Goal: Information Seeking & Learning: Learn about a topic

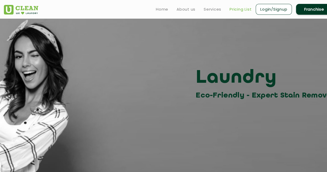
click at [237, 10] on link "Pricing List" at bounding box center [240, 9] width 22 height 6
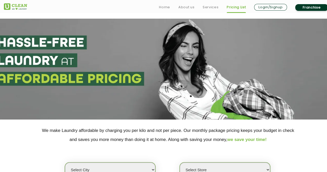
scroll to position [76, 0]
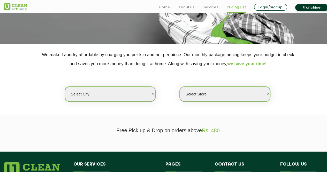
click at [151, 94] on select "Select city [GEOGRAPHIC_DATA] [GEOGRAPHIC_DATA] [GEOGRAPHIC_DATA] [GEOGRAPHIC_D…" at bounding box center [110, 94] width 90 height 15
select select "28"
click at [65, 87] on select "Select city [GEOGRAPHIC_DATA] [GEOGRAPHIC_DATA] [GEOGRAPHIC_DATA] [GEOGRAPHIC_D…" at bounding box center [110, 94] width 90 height 15
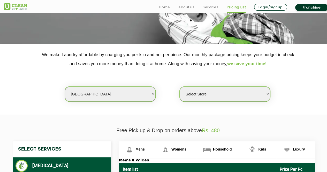
click at [227, 95] on select "Select Store UClean Suddhowala Dehradun UClean Subhash Nagar UClean ITBP Road U…" at bounding box center [225, 94] width 90 height 15
select select "454"
click at [180, 87] on select "Select Store UClean Suddhowala Dehradun UClean Subhash Nagar UClean ITBP Road U…" at bounding box center [225, 94] width 90 height 15
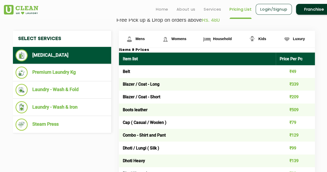
scroll to position [189, 0]
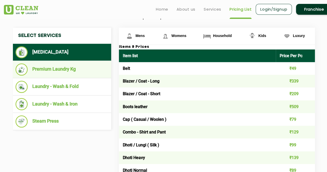
click at [51, 70] on li "Premium Laundry Kg" at bounding box center [61, 69] width 93 height 12
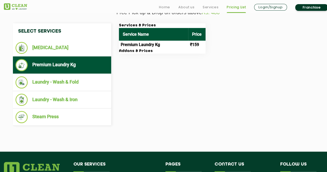
scroll to position [194, 0]
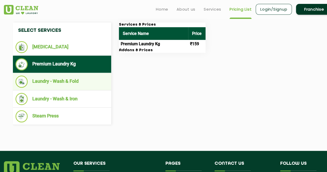
click at [48, 81] on li "Laundry - Wash & Fold" at bounding box center [61, 81] width 93 height 12
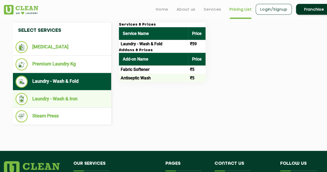
click at [54, 97] on li "Laundry - Wash & Iron" at bounding box center [61, 99] width 93 height 12
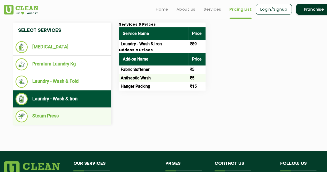
click at [59, 114] on li "Steam Press" at bounding box center [61, 116] width 93 height 12
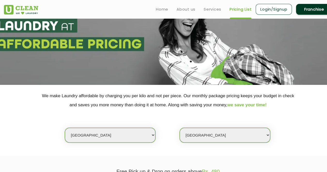
scroll to position [0, 0]
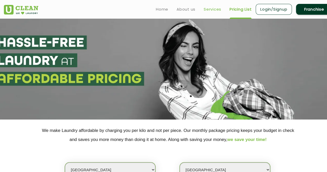
click at [209, 10] on link "Services" at bounding box center [213, 9] width 18 height 6
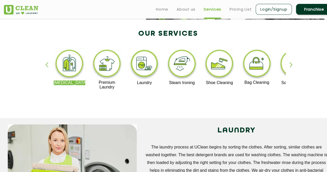
scroll to position [93, 0]
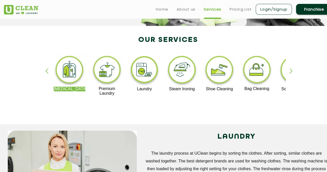
click at [290, 70] on div "button" at bounding box center [293, 75] width 8 height 14
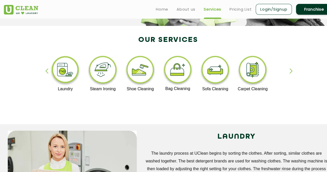
click at [290, 70] on div "button" at bounding box center [293, 75] width 8 height 14
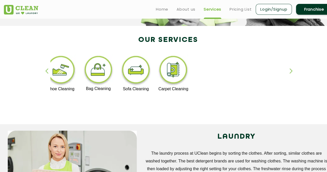
click at [290, 70] on div "button" at bounding box center [293, 75] width 8 height 14
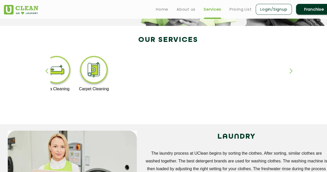
click at [290, 70] on div "button" at bounding box center [293, 75] width 8 height 14
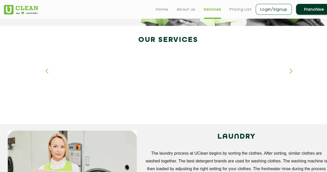
click at [290, 70] on div "button" at bounding box center [293, 75] width 8 height 14
drag, startPoint x: 290, startPoint y: 70, endPoint x: 50, endPoint y: 68, distance: 240.5
click at [50, 68] on div "Dry Cleaning Premium Laundry Laundry Steam Ironing Shoe Cleaning Bag Cleaning S…" at bounding box center [168, 77] width 336 height 93
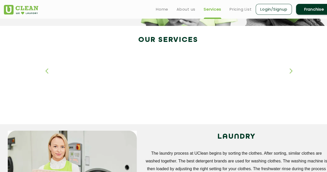
click at [50, 68] on div "Dry Cleaning Premium Laundry Laundry Steam Ironing Shoe Cleaning Bag Cleaning S…" at bounding box center [168, 77] width 336 height 93
click at [46, 71] on div "button" at bounding box center [49, 75] width 8 height 14
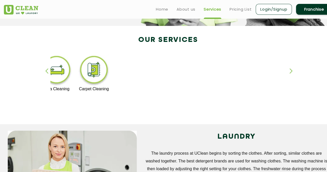
click at [46, 71] on div "button" at bounding box center [49, 75] width 8 height 14
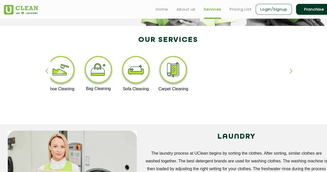
click at [46, 71] on div "button" at bounding box center [49, 75] width 8 height 14
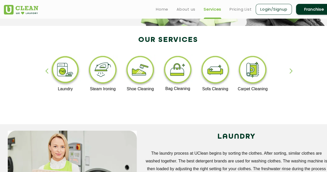
click at [46, 71] on div "button" at bounding box center [49, 75] width 8 height 14
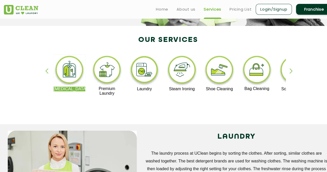
click at [46, 71] on div "button" at bounding box center [49, 75] width 8 height 14
drag, startPoint x: 46, startPoint y: 71, endPoint x: 46, endPoint y: 68, distance: 2.9
click at [46, 68] on div "button" at bounding box center [49, 75] width 8 height 14
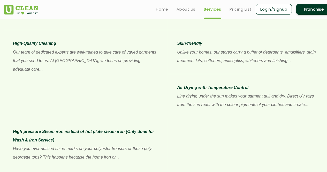
scroll to position [429, 0]
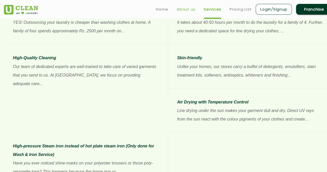
click at [188, 6] on link "About us" at bounding box center [185, 9] width 19 height 6
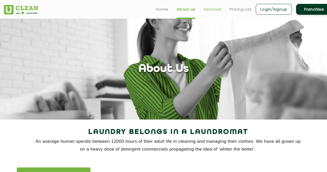
click at [211, 11] on link "Services" at bounding box center [213, 9] width 18 height 6
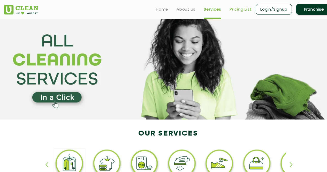
click at [244, 10] on link "Pricing List" at bounding box center [240, 9] width 22 height 6
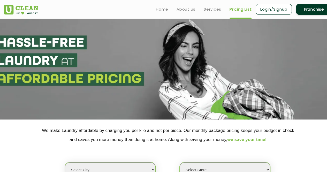
select select "0"
click at [160, 10] on link "Home" at bounding box center [162, 9] width 12 height 6
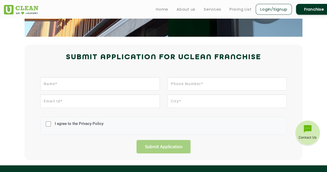
scroll to position [95, 0]
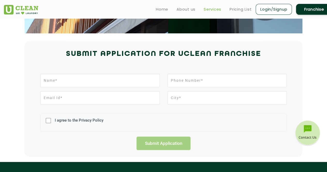
click at [214, 7] on link "Services" at bounding box center [213, 9] width 18 height 6
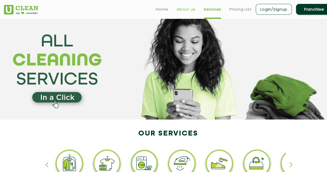
click at [186, 10] on link "About us" at bounding box center [185, 9] width 19 height 6
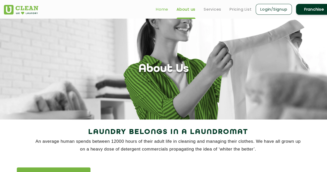
click at [166, 8] on link "Home" at bounding box center [162, 9] width 12 height 6
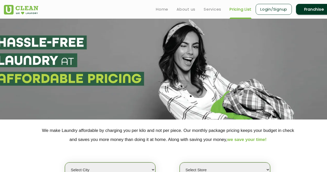
scroll to position [89, 0]
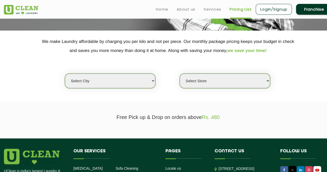
select select "81"
click at [65, 73] on select "Select city [GEOGRAPHIC_DATA] [GEOGRAPHIC_DATA] [GEOGRAPHIC_DATA] [GEOGRAPHIC_D…" at bounding box center [110, 80] width 90 height 15
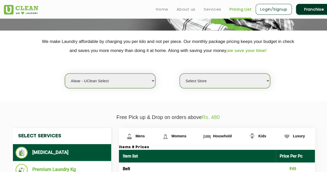
click at [207, 80] on select "Select Store UClean Select Alwar" at bounding box center [225, 80] width 90 height 15
select select "247"
click at [180, 73] on select "Select Store UClean Select Alwar" at bounding box center [225, 80] width 90 height 15
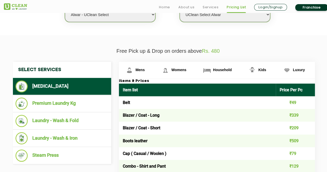
scroll to position [155, 0]
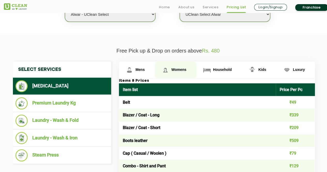
click at [175, 67] on span "Womens" at bounding box center [178, 69] width 15 height 4
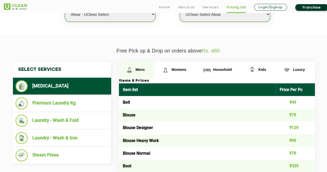
click at [138, 69] on span "Mens" at bounding box center [139, 69] width 9 height 4
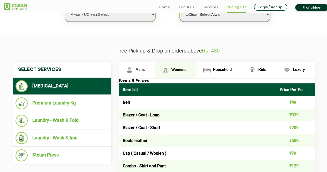
click at [176, 67] on span "Womens" at bounding box center [178, 69] width 15 height 4
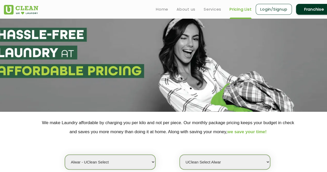
scroll to position [0, 0]
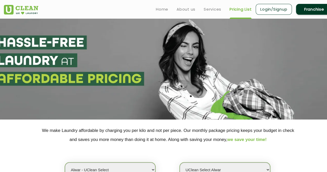
click at [272, 9] on link "Login/Signup" at bounding box center [273, 9] width 36 height 11
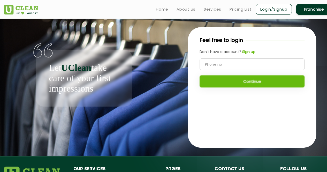
click at [211, 64] on input "tel" at bounding box center [251, 64] width 105 height 12
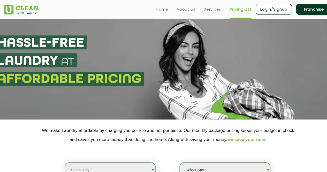
select select "0"
